Goal: Obtain resource: Download file/media

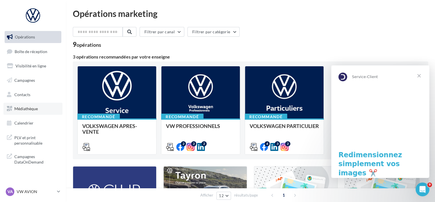
click at [27, 110] on span "Médiathèque" at bounding box center [25, 108] width 23 height 5
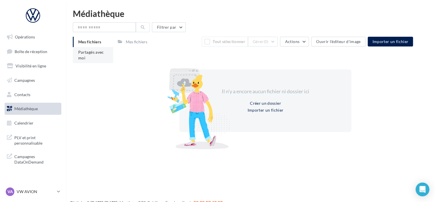
click at [80, 52] on span "Partagés avec moi" at bounding box center [91, 55] width 26 height 11
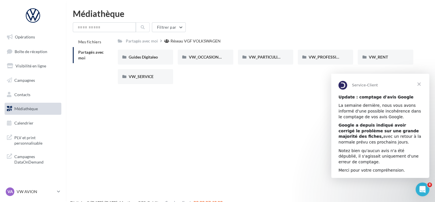
click at [423, 82] on span "Fermer" at bounding box center [418, 83] width 21 height 21
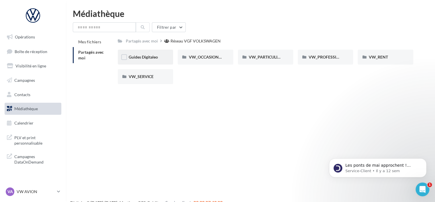
click at [145, 59] on span "Guides Digitaleo" at bounding box center [143, 56] width 29 height 5
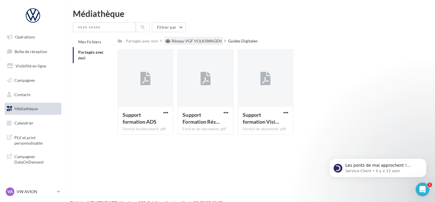
click at [195, 41] on div "Réseau VGF VOLKSWAGEN" at bounding box center [196, 41] width 50 height 6
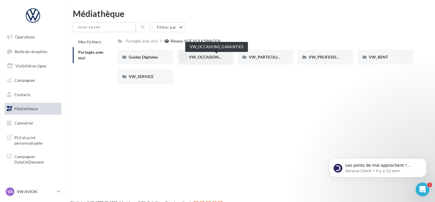
click at [213, 58] on span "VW_OCCASIONS_GARANTIES" at bounding box center [216, 56] width 56 height 5
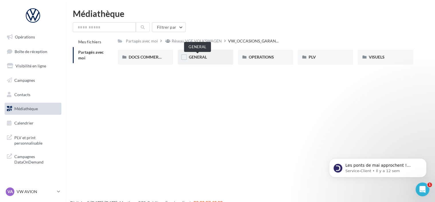
click at [204, 56] on span "GENERAL" at bounding box center [197, 56] width 18 height 5
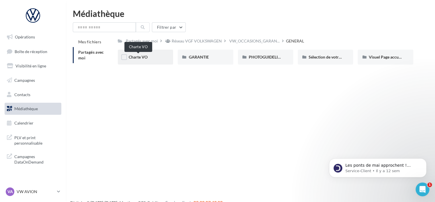
click at [142, 57] on span "Charte VO" at bounding box center [138, 56] width 19 height 5
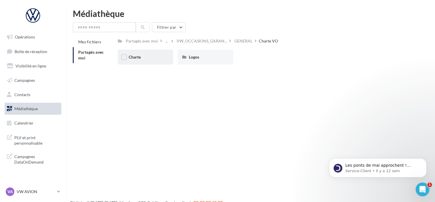
click at [143, 60] on div "Charte" at bounding box center [145, 57] width 55 height 15
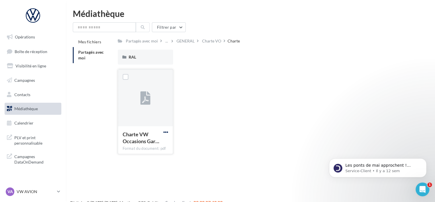
click at [165, 134] on span "button" at bounding box center [165, 131] width 5 height 5
click at [143, 102] on icon at bounding box center [145, 98] width 10 height 13
click at [166, 133] on span "button" at bounding box center [165, 131] width 5 height 5
click at [159, 144] on button "Télécharger" at bounding box center [140, 143] width 57 height 15
click at [230, 80] on div "Charte VW Occasions Gar… Format du document: pdf Charte VW Occasions Garanties …" at bounding box center [268, 113] width 300 height 89
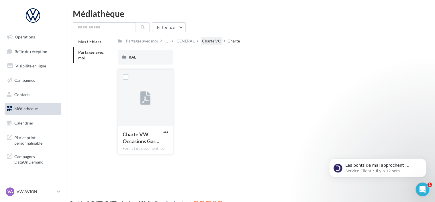
click at [212, 40] on div "Charte VO" at bounding box center [211, 41] width 19 height 6
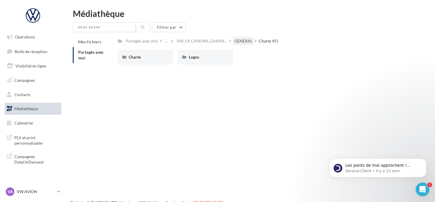
click at [234, 41] on div "GENERAL" at bounding box center [243, 41] width 18 height 6
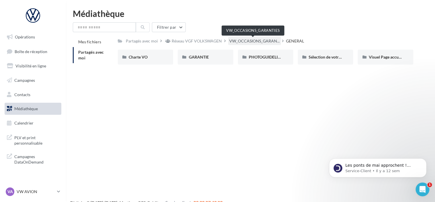
click at [251, 41] on span "VW_OCCASIONS_GARAN..." at bounding box center [254, 41] width 50 height 6
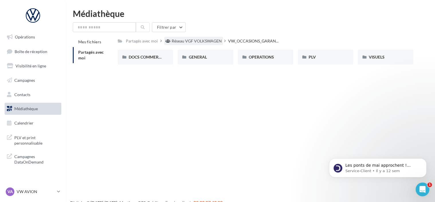
click at [207, 42] on div "Réseau VGF VOLKSWAGEN" at bounding box center [196, 41] width 50 height 6
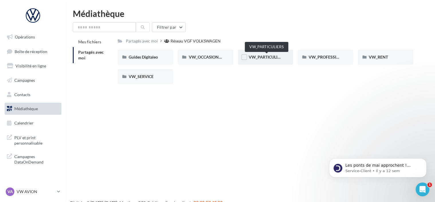
click at [274, 56] on span "VW_PARTICULIERS" at bounding box center [267, 56] width 36 height 5
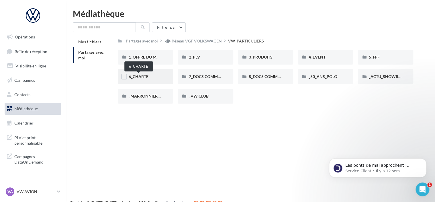
click at [148, 78] on span "6_CHARTE" at bounding box center [139, 76] width 20 height 5
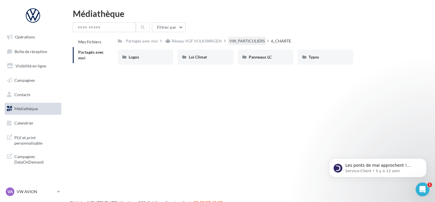
click at [245, 43] on div "VW_PARTICULIERS" at bounding box center [247, 41] width 36 height 6
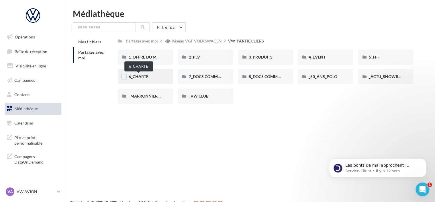
click at [133, 78] on span "6_CHARTE" at bounding box center [139, 76] width 20 height 5
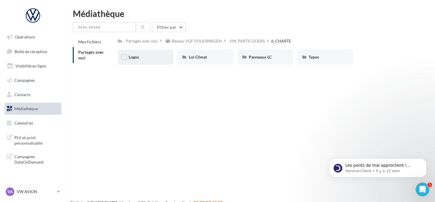
click at [137, 61] on div "Logos" at bounding box center [145, 57] width 55 height 15
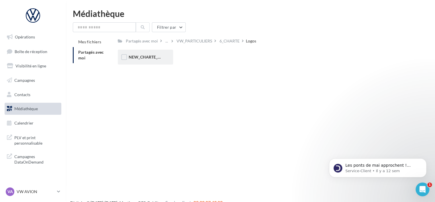
click at [147, 59] on span "NEW_CHARTE_LOGOS" at bounding box center [150, 56] width 42 height 5
click at [152, 56] on span "NEW_CHARTE_LOGOS" at bounding box center [150, 56] width 42 height 5
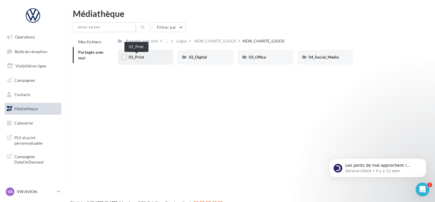
click at [142, 56] on span "01_Print" at bounding box center [136, 56] width 15 height 5
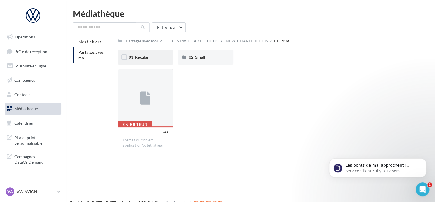
click at [157, 54] on div "01_Regular" at bounding box center [145, 57] width 55 height 15
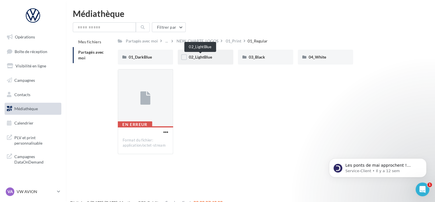
click at [196, 58] on span "02_LightBlue" at bounding box center [199, 56] width 23 height 5
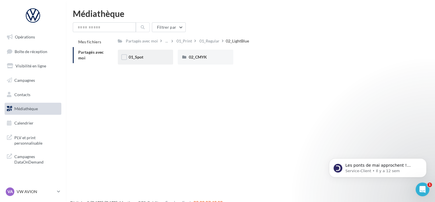
click at [153, 57] on div "01_Spot" at bounding box center [145, 57] width 33 height 6
click at [158, 58] on div "01_Pantone_C" at bounding box center [145, 57] width 33 height 6
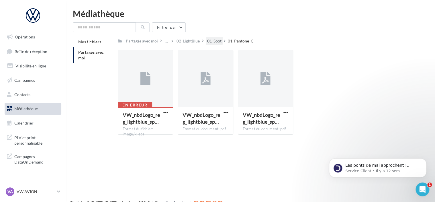
click at [208, 42] on div "01_Spot" at bounding box center [214, 41] width 14 height 6
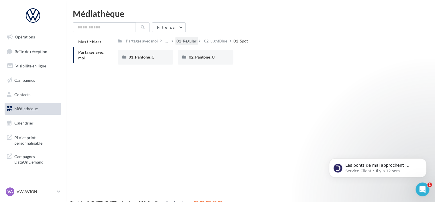
click at [194, 41] on div "01_Regular" at bounding box center [186, 41] width 20 height 6
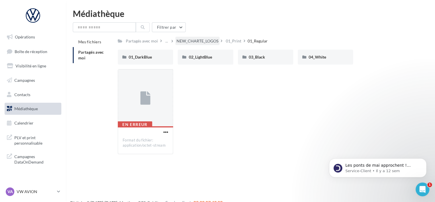
click at [206, 41] on div "NEW_CHARTE_LOGOS" at bounding box center [197, 41] width 42 height 6
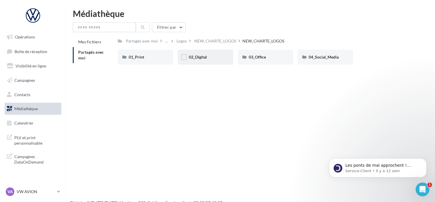
click at [206, 53] on div "02_Digital" at bounding box center [205, 57] width 55 height 15
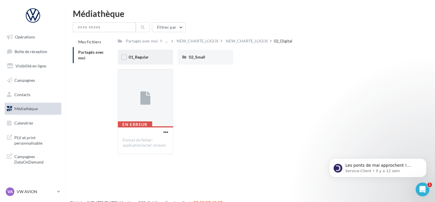
click at [152, 56] on div "01_Regular" at bounding box center [145, 57] width 33 height 6
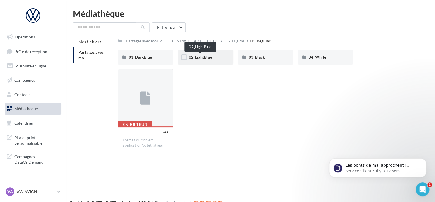
click at [201, 57] on span "02_LightBlue" at bounding box center [199, 56] width 23 height 5
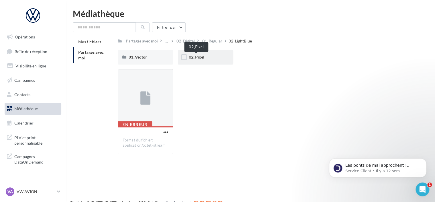
click at [199, 57] on span "02_Pixel" at bounding box center [195, 56] width 15 height 5
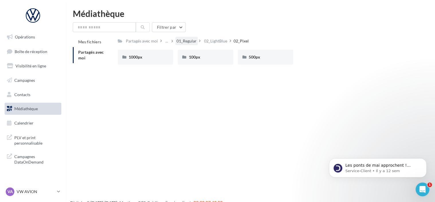
click at [187, 41] on div "01_Regular" at bounding box center [186, 41] width 20 height 6
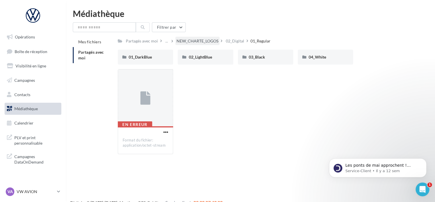
click at [182, 41] on div "NEW_CHARTE_LOGOS" at bounding box center [197, 41] width 42 height 6
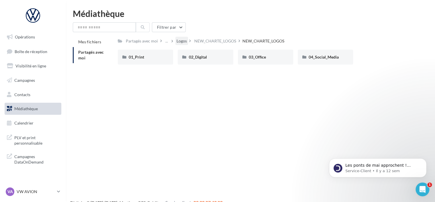
click at [179, 42] on div "Logos" at bounding box center [181, 41] width 10 height 6
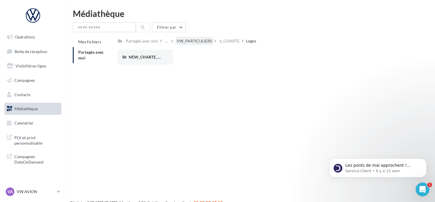
click at [191, 41] on div "VW_PARTICULIERS" at bounding box center [194, 41] width 36 height 6
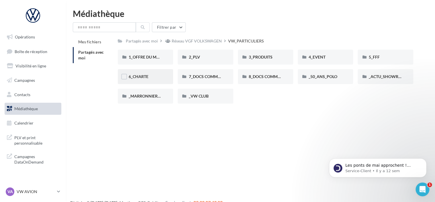
click at [149, 78] on div "6_CHARTE" at bounding box center [145, 77] width 33 height 6
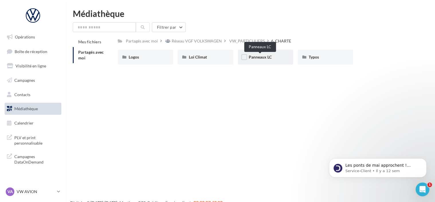
click at [269, 58] on span "Panneaux LC" at bounding box center [260, 56] width 23 height 5
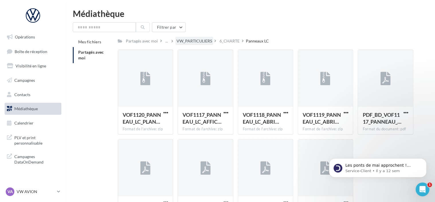
click at [188, 44] on div "VW_PARTICULIERS" at bounding box center [194, 41] width 36 height 6
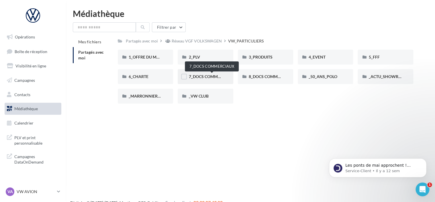
click at [210, 74] on span "7_DOCS COMMERCIAUX" at bounding box center [211, 76] width 46 height 5
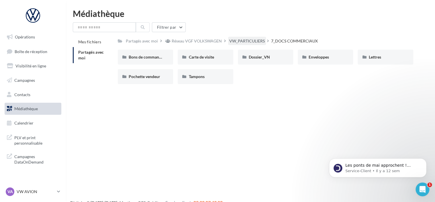
click at [249, 40] on div "VW_PARTICULIERS" at bounding box center [247, 41] width 36 height 6
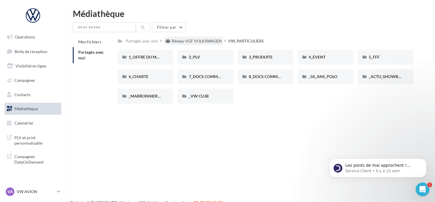
click at [199, 44] on div "Réseau VGF VOLKSWAGEN" at bounding box center [193, 41] width 59 height 8
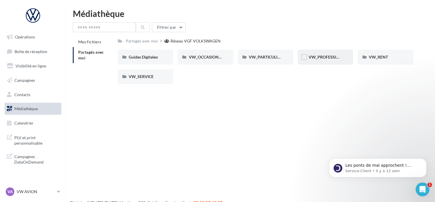
click at [323, 61] on div "VW_PROFESSIONNELS" at bounding box center [324, 57] width 55 height 15
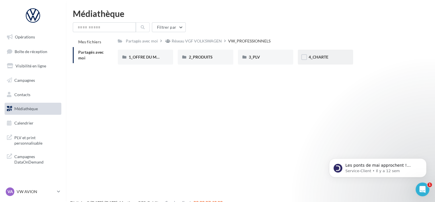
click at [318, 58] on span "4_CHARTE" at bounding box center [318, 56] width 20 height 5
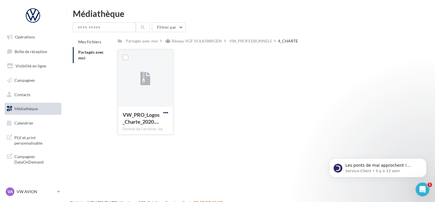
click at [166, 112] on span "button" at bounding box center [165, 112] width 5 height 5
click at [186, 120] on div "VW_PRO_Logos_Charte_2020.… Format de l'archive: zip Télécharger Copier l'URL VW…" at bounding box center [268, 94] width 300 height 89
click at [247, 39] on div "VW_PROFESSIONNELS" at bounding box center [250, 41] width 42 height 6
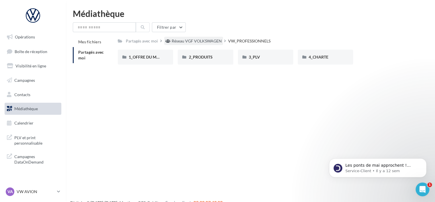
click at [215, 42] on div "Réseau VGF VOLKSWAGEN" at bounding box center [196, 41] width 50 height 6
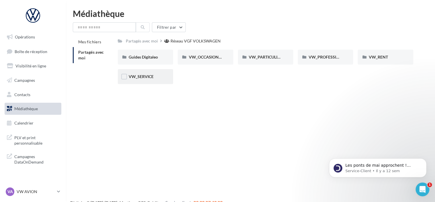
click at [145, 80] on div "VW_SERVICE" at bounding box center [145, 76] width 55 height 15
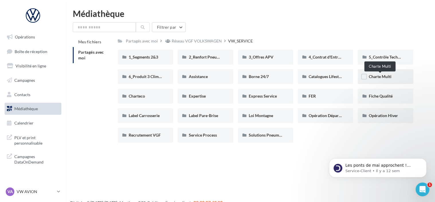
click at [385, 78] on span "Charte Multi" at bounding box center [379, 76] width 23 height 5
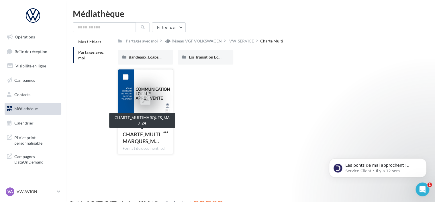
click at [157, 134] on span "CHARTE_MULTIMARQUES_M…" at bounding box center [142, 137] width 38 height 13
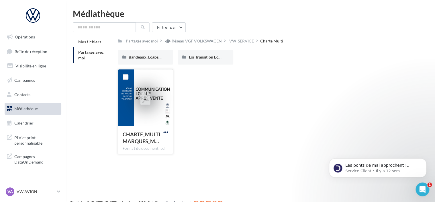
click at [167, 131] on span "button" at bounding box center [165, 131] width 5 height 5
click at [158, 139] on button "Télécharger" at bounding box center [140, 143] width 57 height 15
